Goal: Ask a question

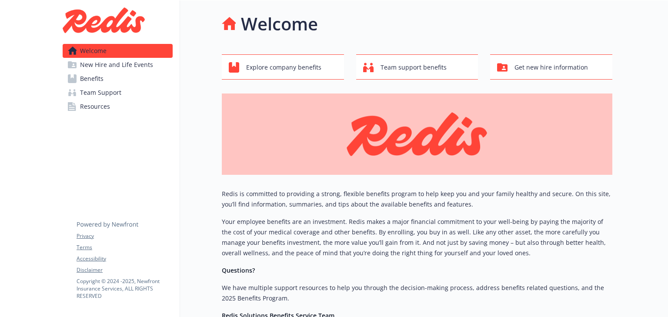
click at [99, 113] on span "Resources" at bounding box center [95, 107] width 30 height 14
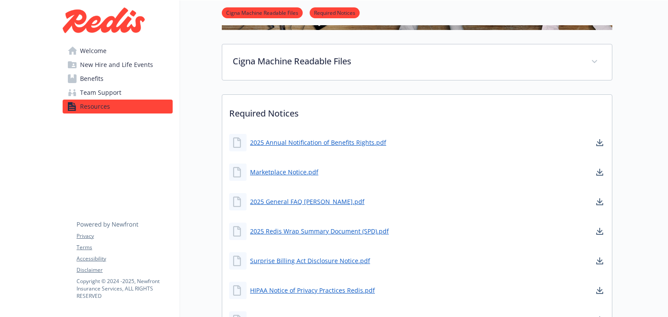
scroll to position [243, 0]
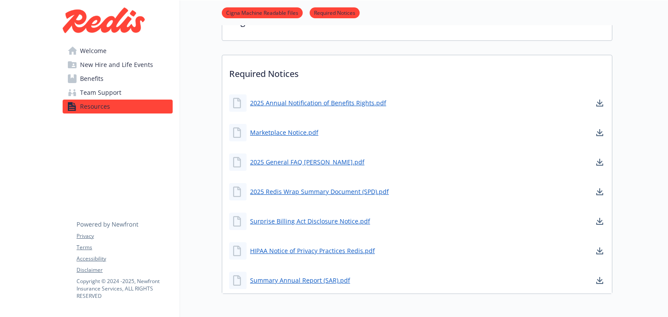
click at [108, 100] on span "Team Support" at bounding box center [100, 93] width 41 height 14
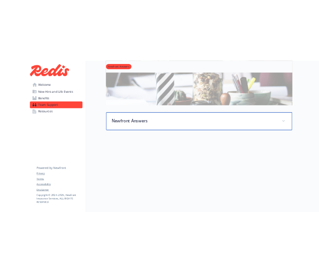
scroll to position [235, 0]
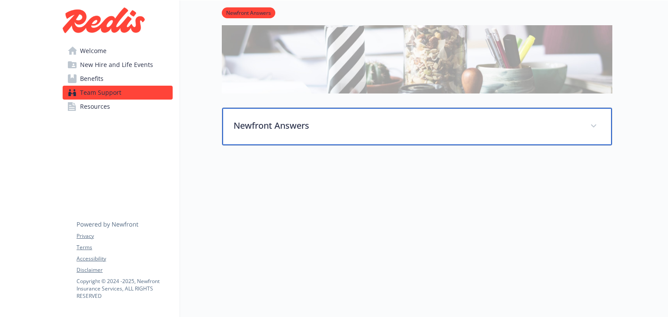
click at [319, 119] on p "Newfront Answers" at bounding box center [406, 125] width 346 height 13
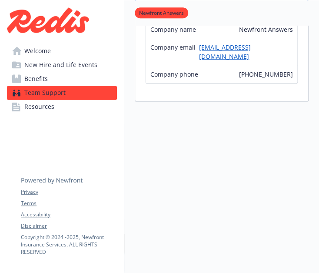
scroll to position [234, 0]
